Goal: Book appointment/travel/reservation

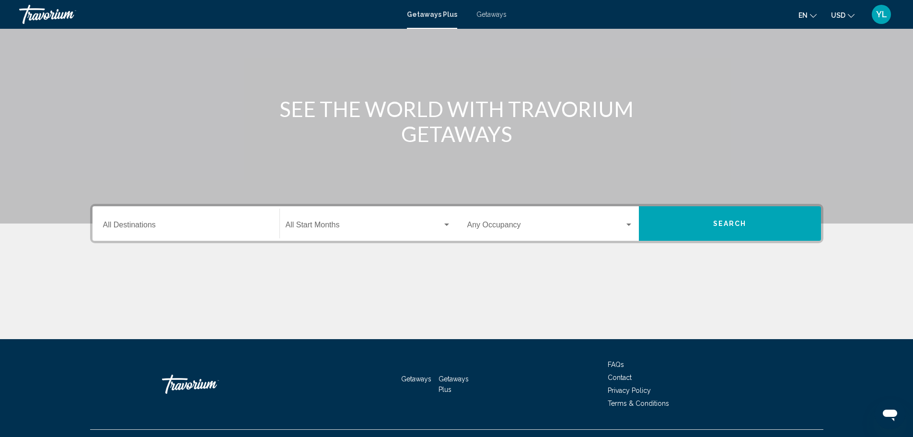
scroll to position [84, 0]
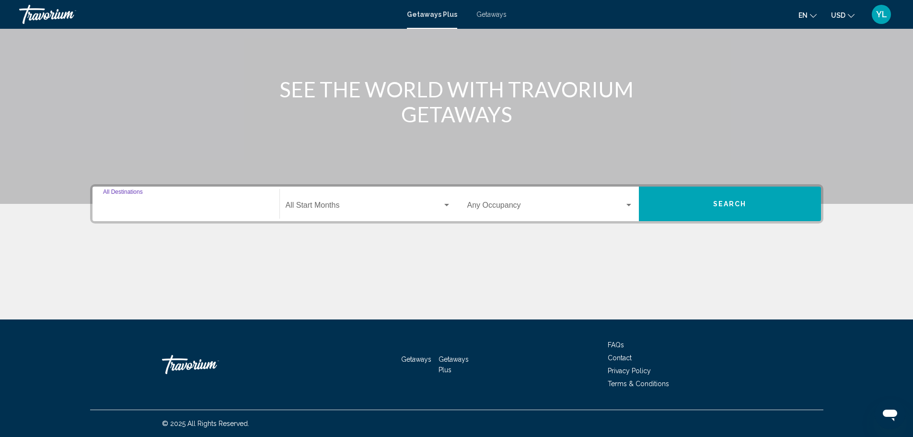
click at [178, 208] on input "Destination All Destinations" at bounding box center [186, 207] width 166 height 9
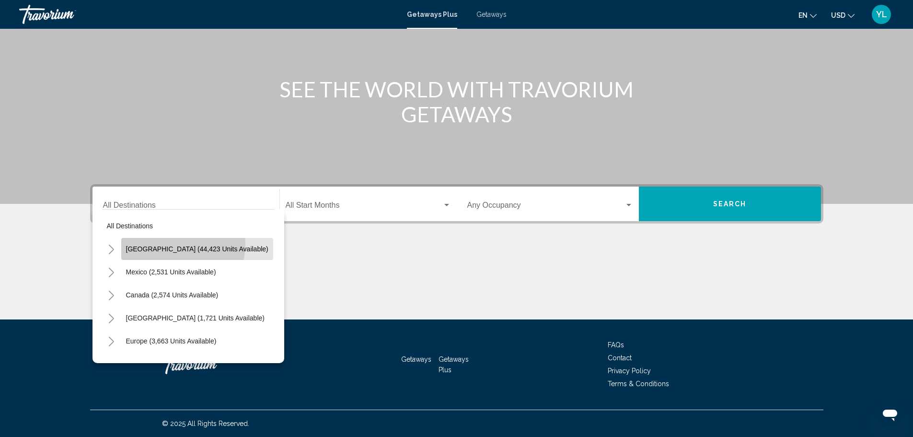
click at [178, 244] on button "[GEOGRAPHIC_DATA] (44,423 units available)" at bounding box center [197, 249] width 152 height 22
type input "**********"
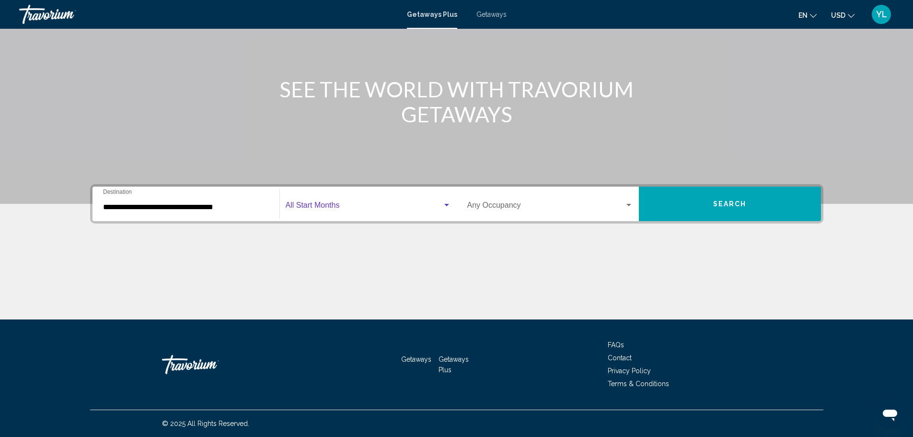
click at [345, 209] on span "Search widget" at bounding box center [364, 207] width 157 height 9
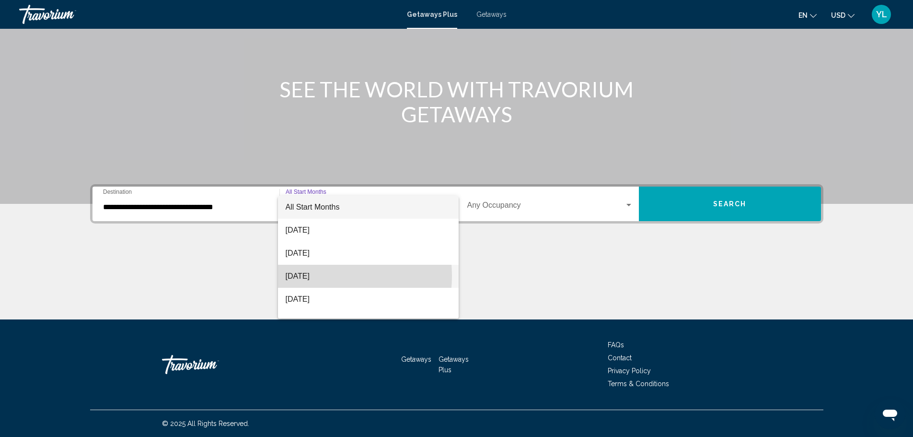
click at [315, 276] on span "[DATE]" at bounding box center [368, 276] width 165 height 23
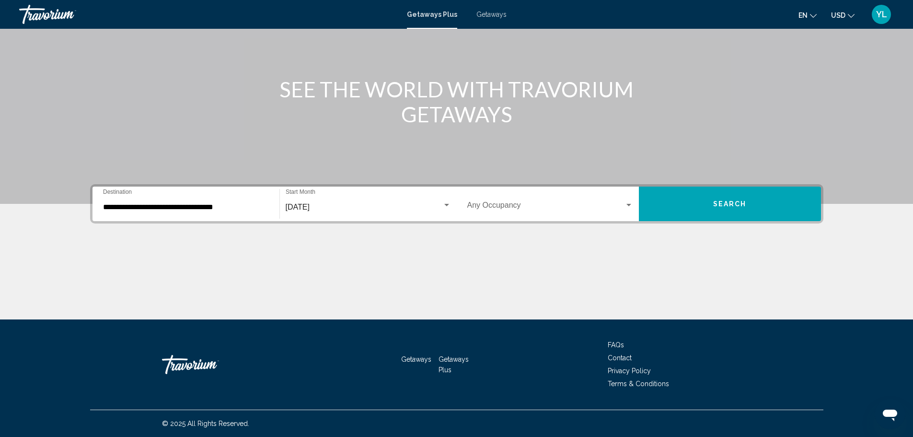
click at [528, 213] on div "Occupancy Any Occupancy" at bounding box center [550, 204] width 166 height 30
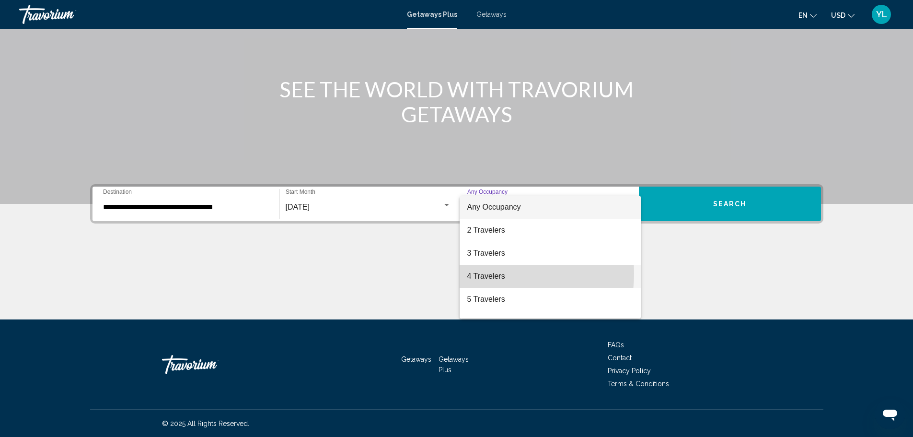
drag, startPoint x: 493, startPoint y: 273, endPoint x: 504, endPoint y: 271, distance: 11.2
click at [493, 273] on span "4 Travelers" at bounding box center [550, 276] width 166 height 23
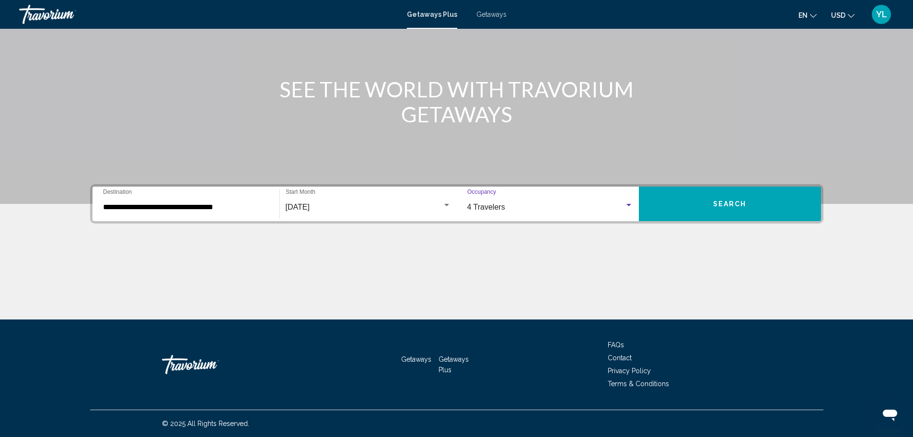
click at [687, 202] on button "Search" at bounding box center [730, 203] width 182 height 35
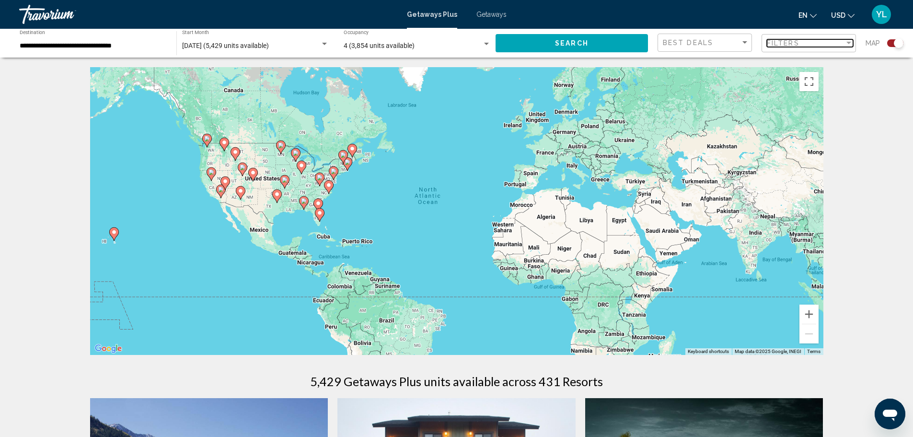
click at [794, 42] on span "Filters" at bounding box center [783, 43] width 33 height 8
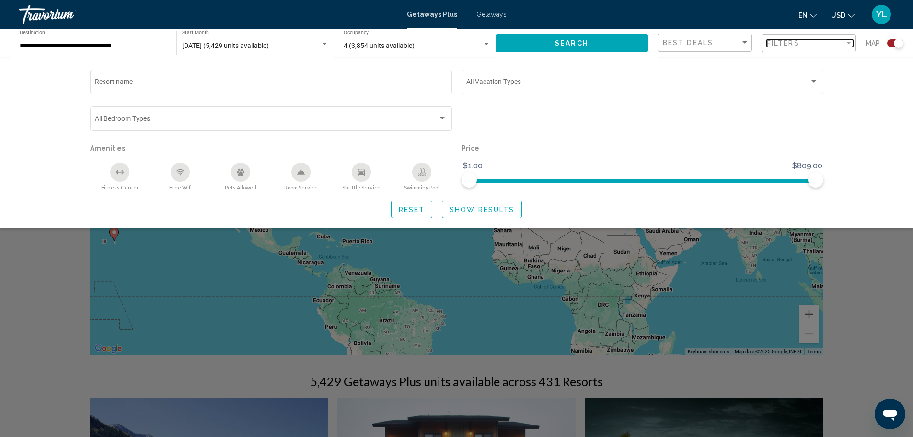
click at [794, 42] on span "Filters" at bounding box center [783, 43] width 33 height 8
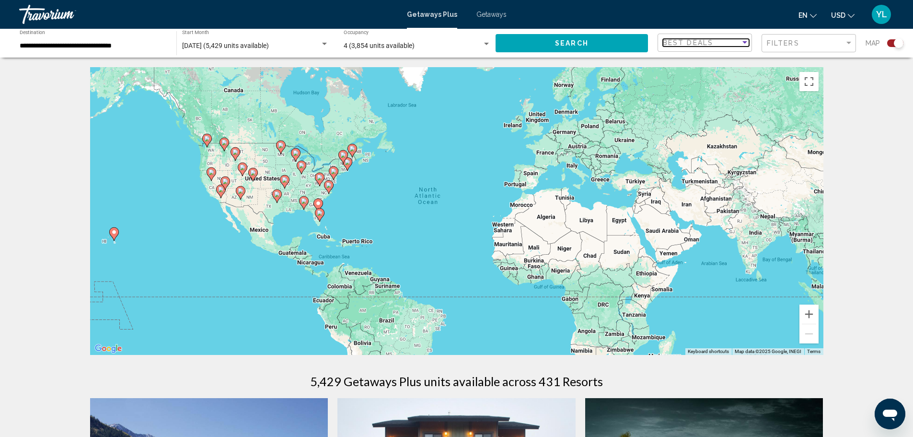
click at [720, 43] on div "Best Deals" at bounding box center [702, 43] width 78 height 8
click at [839, 115] on div at bounding box center [456, 218] width 913 height 437
click at [326, 172] on div "To activate drag with keyboard, press Alt + Enter. Once in keyboard drag state,…" at bounding box center [456, 211] width 733 height 288
click at [493, 15] on span "Getaways" at bounding box center [491, 15] width 30 height 8
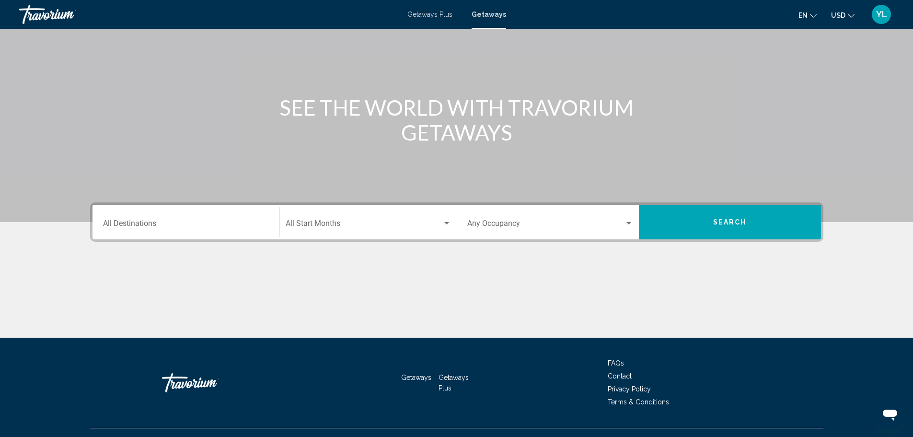
scroll to position [84, 0]
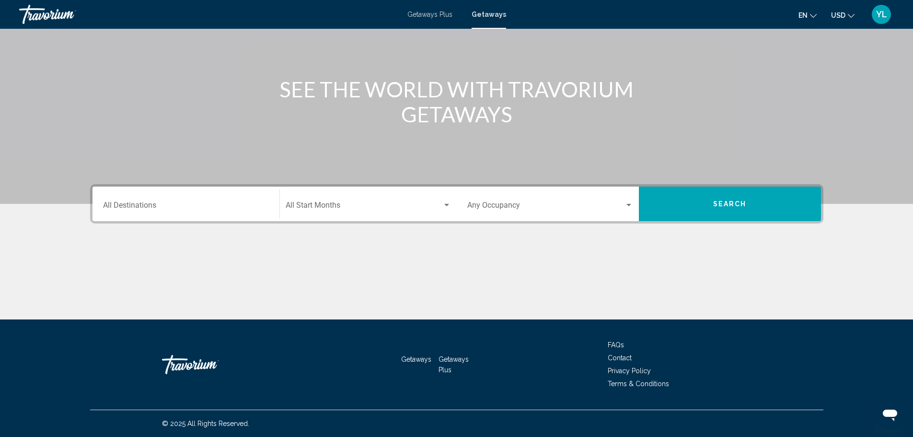
click at [761, 211] on button "Search" at bounding box center [730, 203] width 182 height 35
